Goal: Task Accomplishment & Management: Use online tool/utility

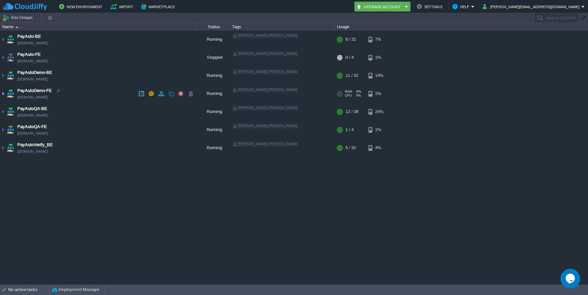
click at [4, 95] on img at bounding box center [2, 94] width 5 height 18
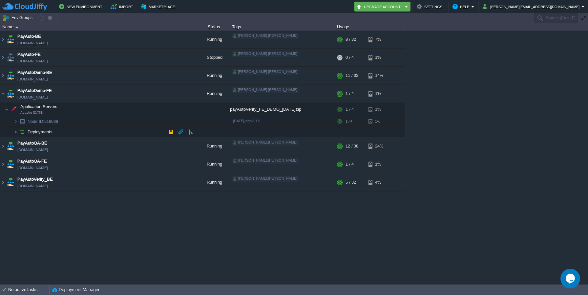
click at [17, 133] on img at bounding box center [16, 132] width 4 height 10
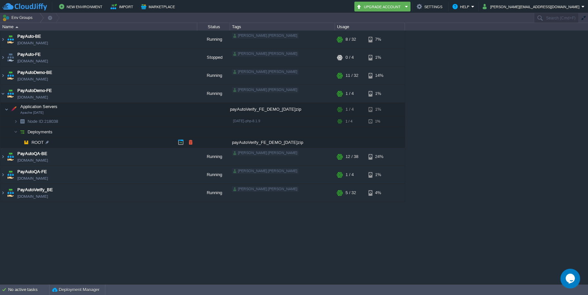
click at [270, 142] on div "payAutoVerify_FE_DEMO_[DATE]zip" at bounding box center [282, 142] width 105 height 10
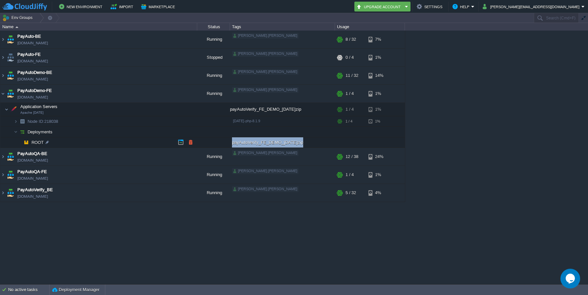
click at [270, 142] on div "payAutoVerify_FE_DEMO_[DATE]zip" at bounding box center [282, 142] width 105 height 10
click at [193, 143] on button "button" at bounding box center [191, 142] width 6 height 6
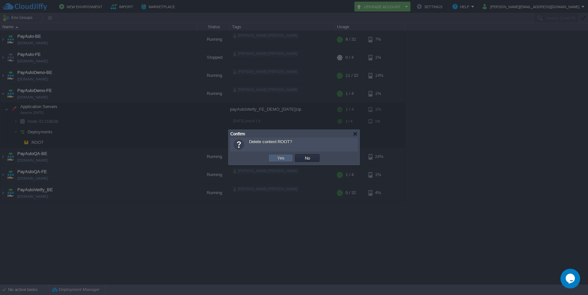
click at [279, 157] on button "Yes" at bounding box center [280, 158] width 11 height 6
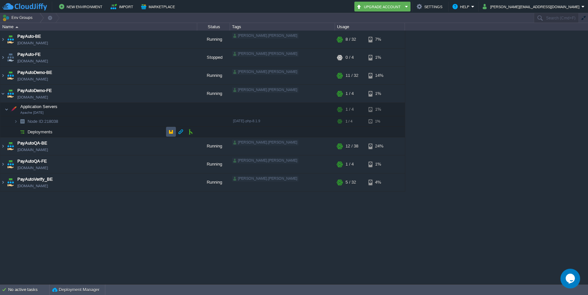
click at [169, 132] on button "button" at bounding box center [171, 132] width 6 height 6
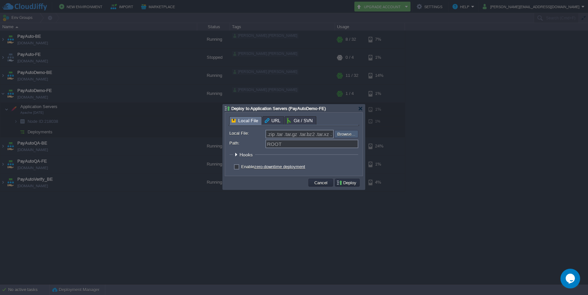
click at [346, 136] on input "file" at bounding box center [316, 134] width 83 height 8
type input "C:\fakepath\payAutoVerify_FE_DEMO_[DATE]zip"
type input "payAutoVerify_FE_DEMO_[DATE]zip"
click at [351, 181] on button "Deploy" at bounding box center [347, 183] width 22 height 6
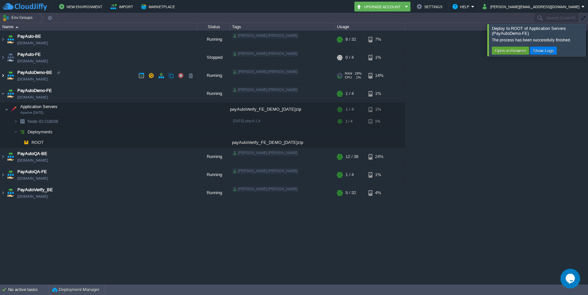
click at [3, 76] on img at bounding box center [2, 76] width 5 height 18
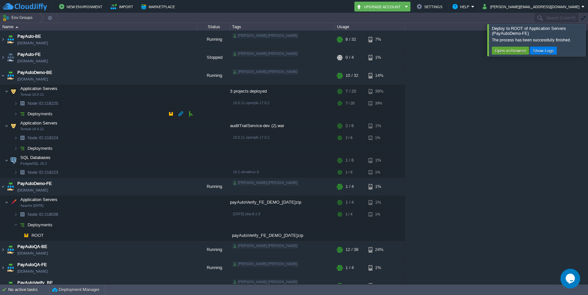
click at [14, 114] on img at bounding box center [16, 114] width 4 height 10
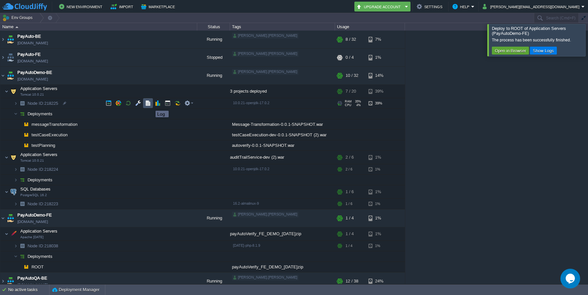
click at [148, 105] on button "button" at bounding box center [148, 103] width 6 height 6
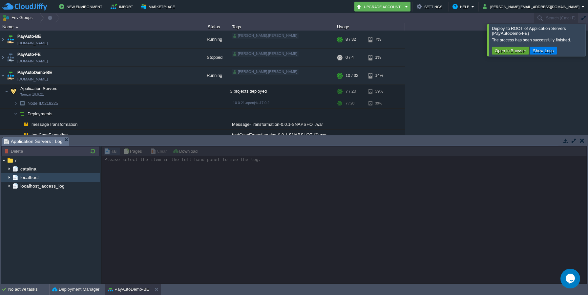
click at [35, 176] on span "localhost" at bounding box center [29, 177] width 21 height 6
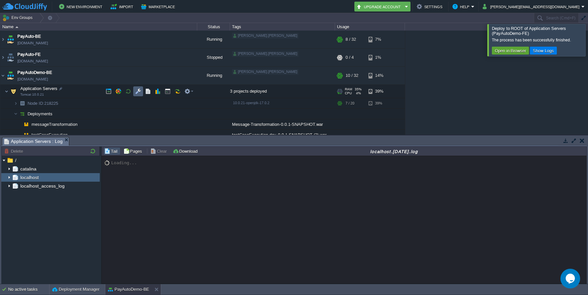
click at [138, 90] on button "button" at bounding box center [138, 91] width 6 height 6
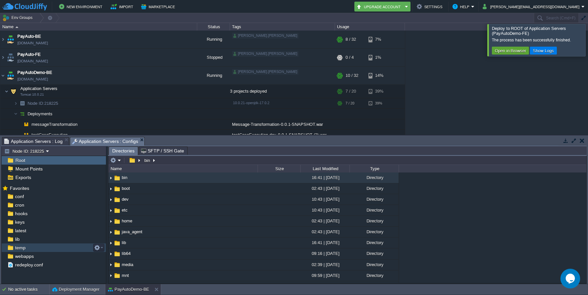
click at [22, 247] on span "temp" at bounding box center [20, 248] width 13 height 6
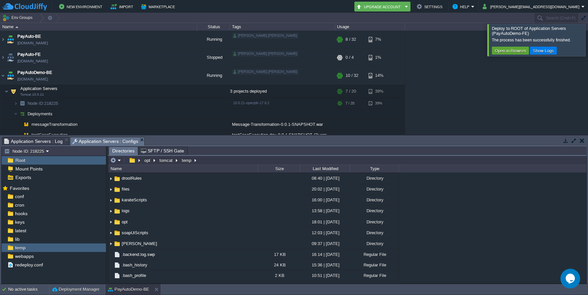
scroll to position [52, 0]
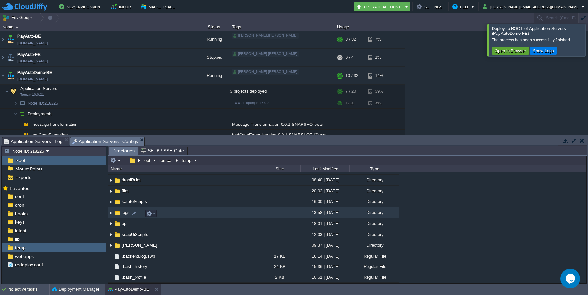
click at [110, 214] on img at bounding box center [110, 213] width 5 height 10
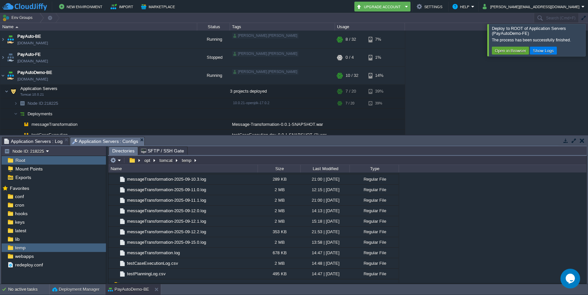
scroll to position [954, 0]
